Goal: Check status: Check status

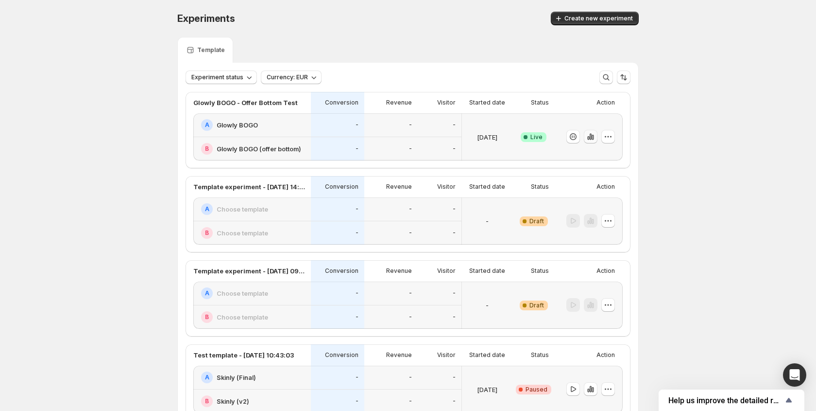
click at [591, 138] on icon "button" at bounding box center [591, 137] width 2 height 6
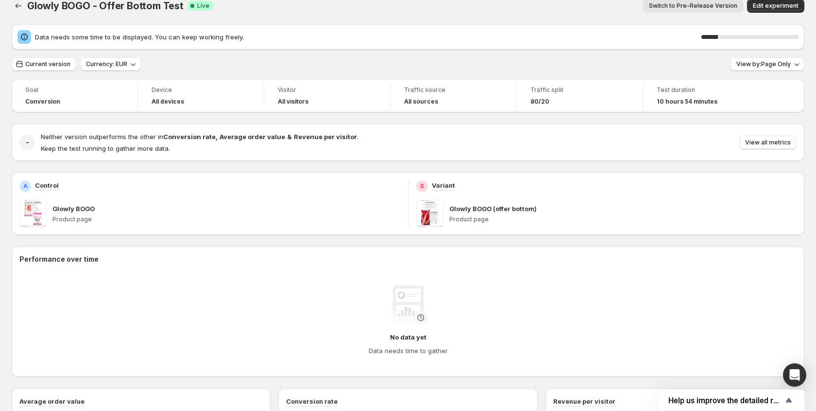
scroll to position [15, 0]
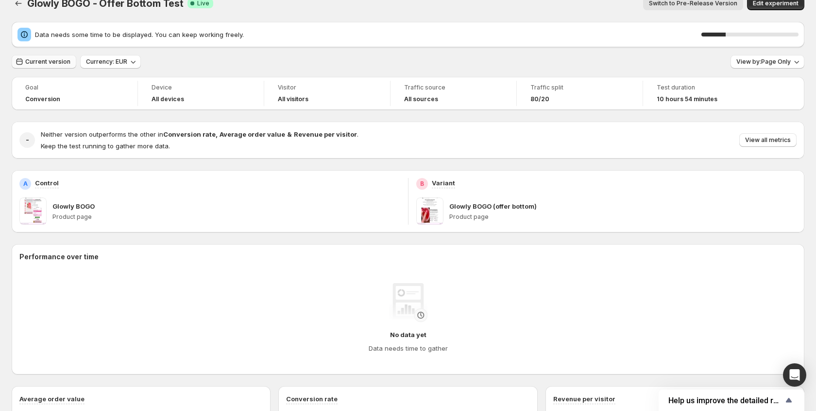
click at [51, 64] on span "Current version" at bounding box center [47, 62] width 45 height 8
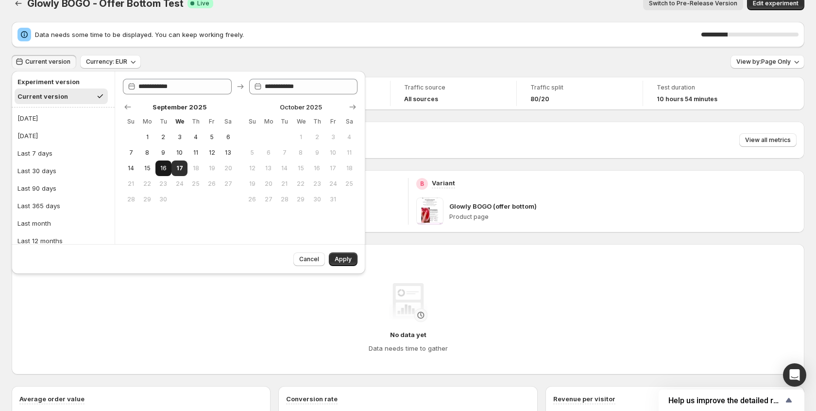
drag, startPoint x: 179, startPoint y: 170, endPoint x: 165, endPoint y: 169, distance: 14.2
click at [178, 170] on span "17" at bounding box center [179, 168] width 8 height 8
click at [160, 168] on span "16" at bounding box center [163, 168] width 8 height 8
type input "**********"
click at [182, 170] on span "17" at bounding box center [179, 168] width 8 height 8
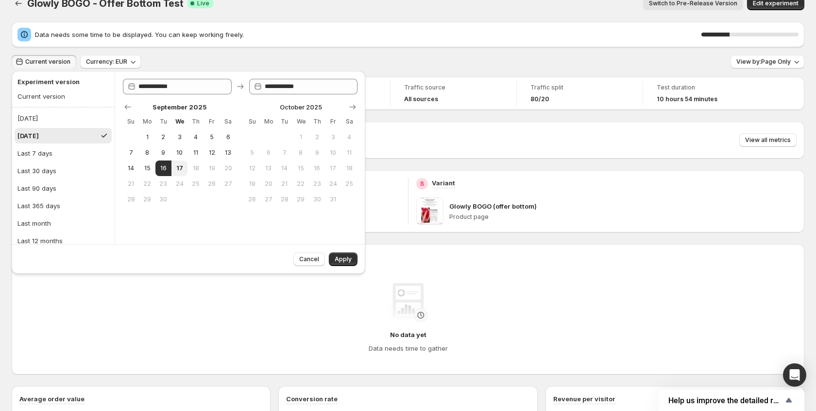
type input "**********"
click at [343, 258] on span "Apply" at bounding box center [343, 259] width 17 height 8
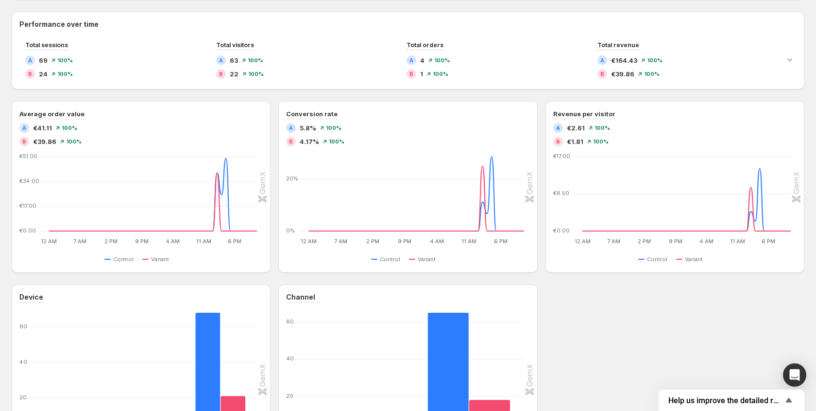
scroll to position [215, 0]
